Goal: Information Seeking & Learning: Learn about a topic

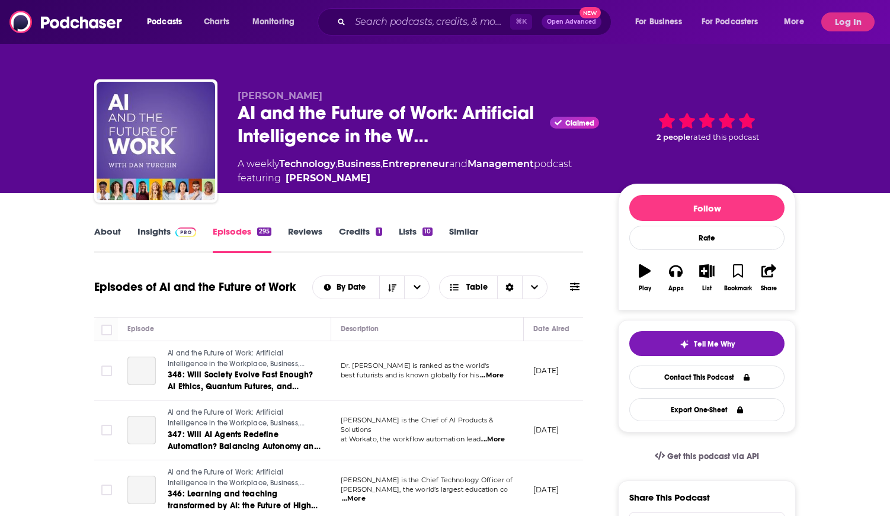
click at [570, 287] on icon at bounding box center [574, 287] width 9 height 8
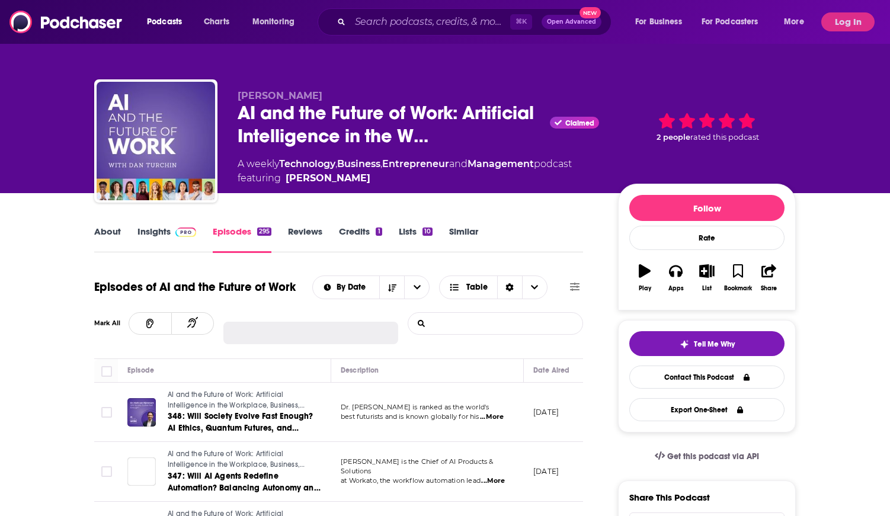
click at [476, 324] on input "List Search Input" at bounding box center [470, 323] width 124 height 21
type input "k"
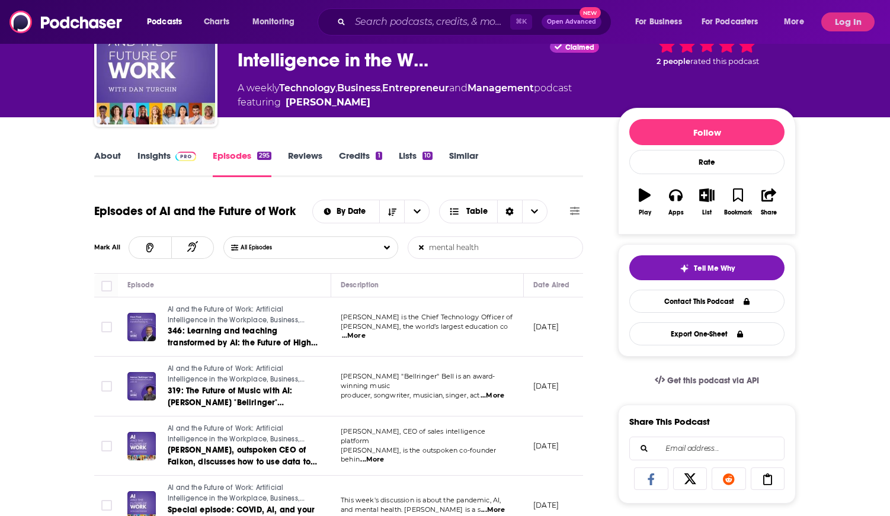
scroll to position [140, 0]
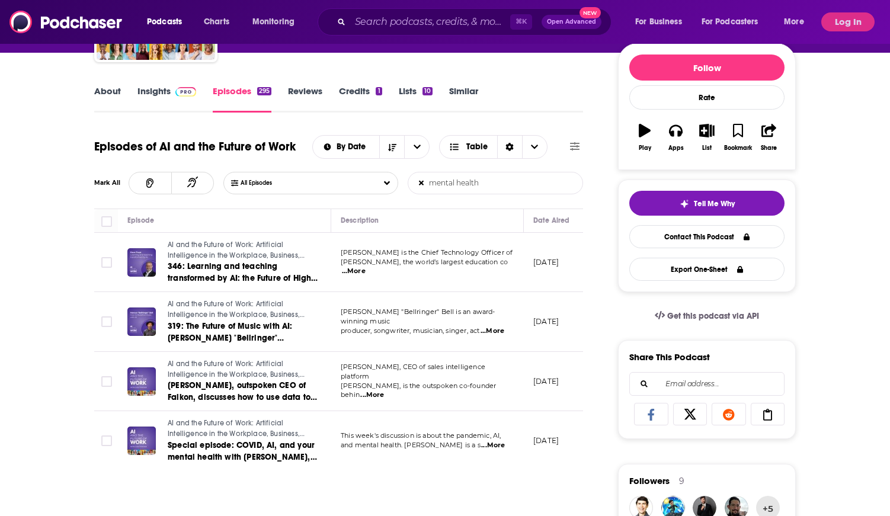
click at [463, 181] on input "mental health" at bounding box center [470, 182] width 124 height 21
type input "mental health"
click at [215, 85] on div "About Insights Episodes 295 Reviews Credits 1 Lists 10 Similar" at bounding box center [338, 98] width 489 height 29
click at [416, 185] on input "mental health" at bounding box center [470, 182] width 124 height 21
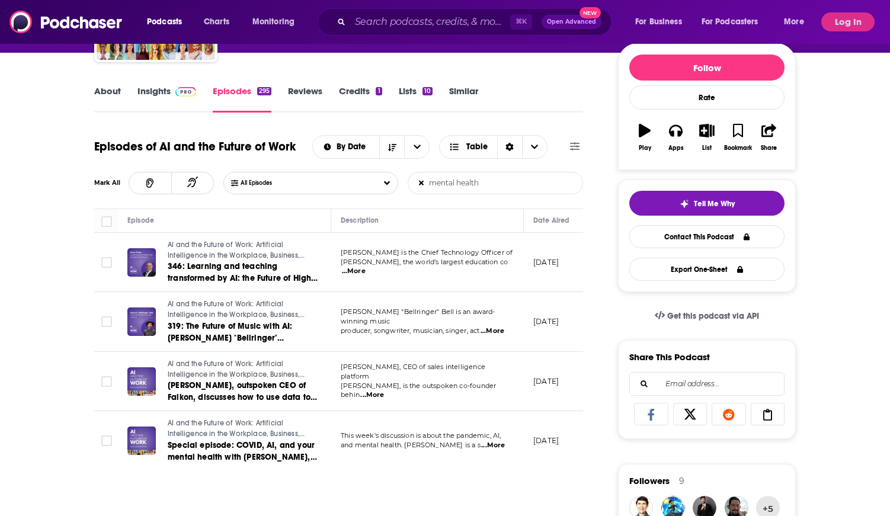
click at [420, 185] on icon at bounding box center [421, 183] width 5 height 5
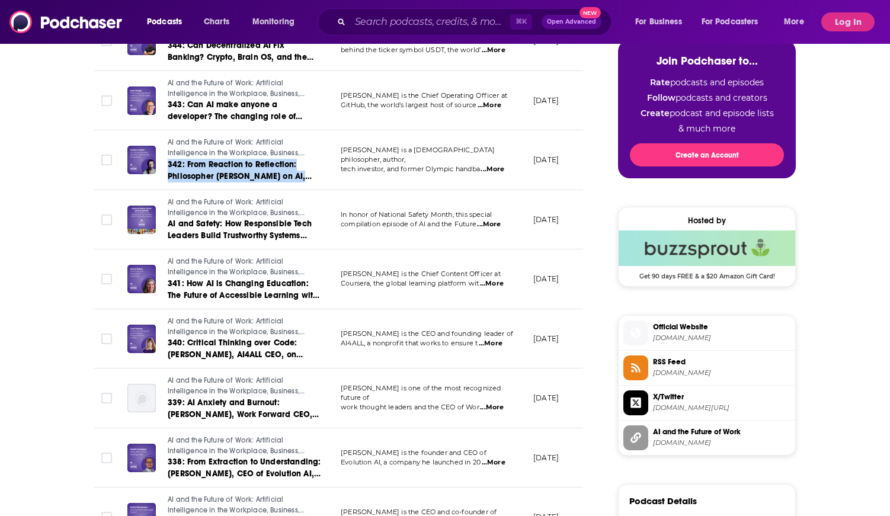
scroll to position [661, 0]
